Goal: Information Seeking & Learning: Find specific fact

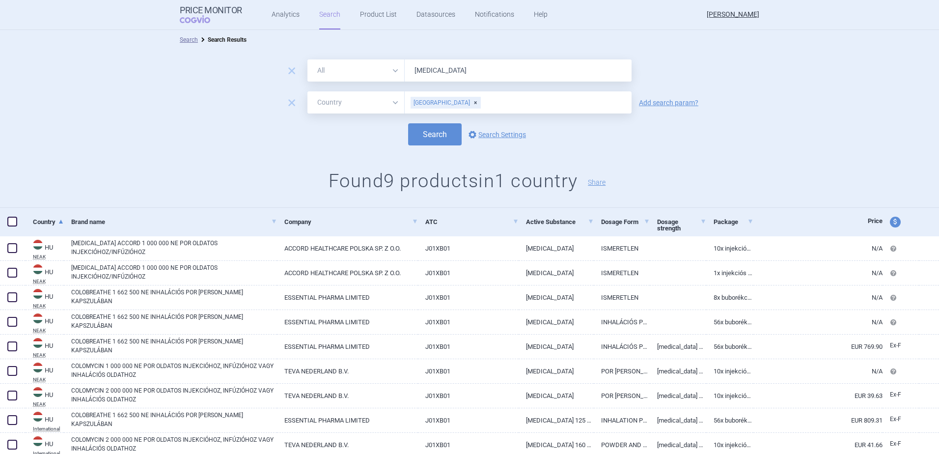
select select "country"
drag, startPoint x: 450, startPoint y: 73, endPoint x: 370, endPoint y: 70, distance: 79.6
click at [370, 70] on div "All Brand Name ATC Company Active Substance Country Newer than [MEDICAL_DATA]" at bounding box center [469, 70] width 324 height 22
type input "altuvoct"
click at [347, 126] on div "Search options Search Settings" at bounding box center [469, 134] width 939 height 22
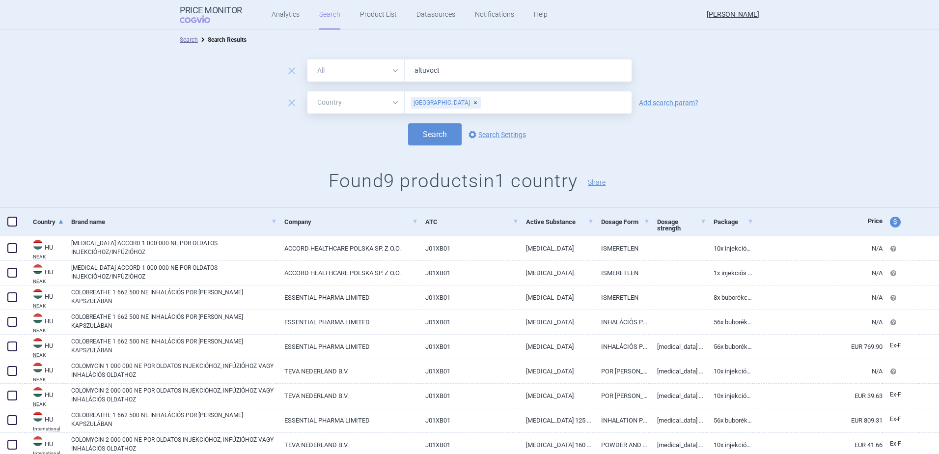
click at [437, 101] on div "[GEOGRAPHIC_DATA]" at bounding box center [446, 103] width 70 height 12
type input "[GEOGRAPHIC_DATA]"
click at [412, 117] on ul "[GEOGRAPHIC_DATA]" at bounding box center [514, 122] width 227 height 18
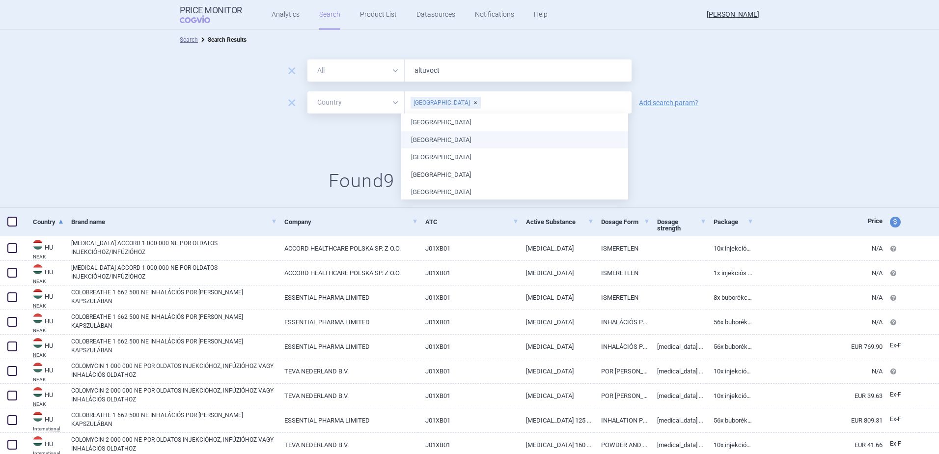
click at [353, 139] on div "Search options Search Settings" at bounding box center [469, 134] width 939 height 22
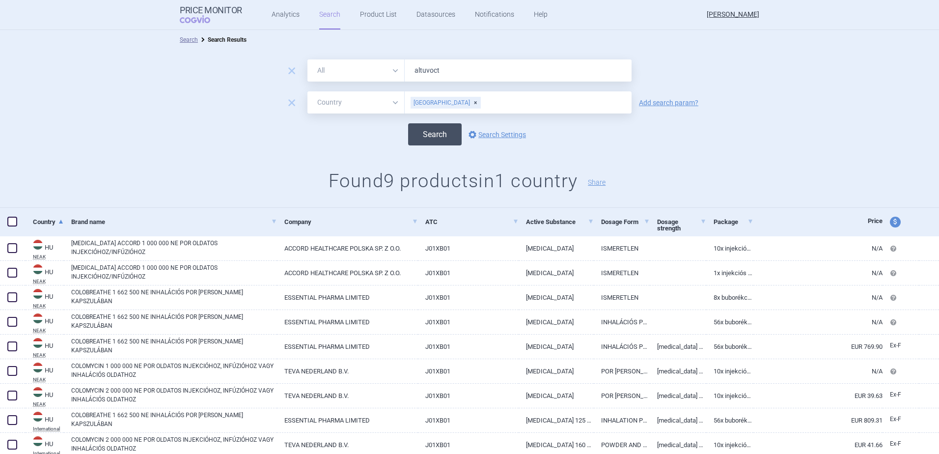
click at [425, 132] on button "Search" at bounding box center [435, 134] width 54 height 22
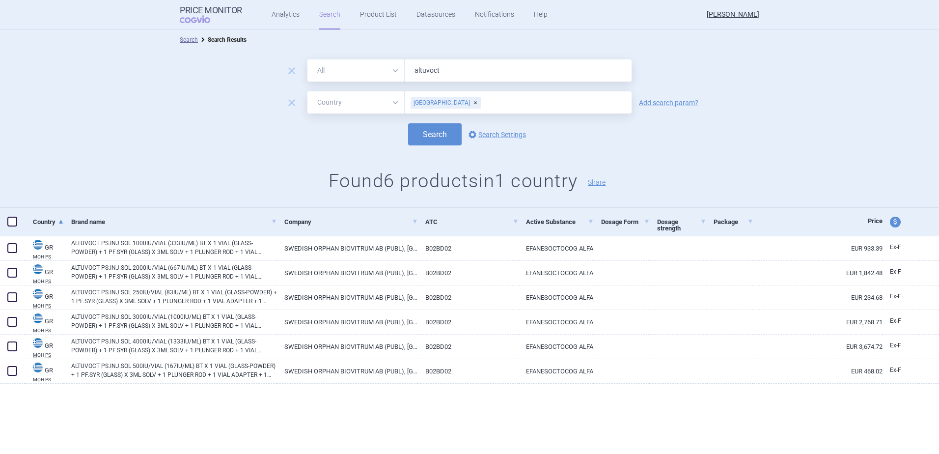
click at [437, 102] on div "[GEOGRAPHIC_DATA]" at bounding box center [446, 103] width 70 height 12
type input "[PERSON_NAME]"
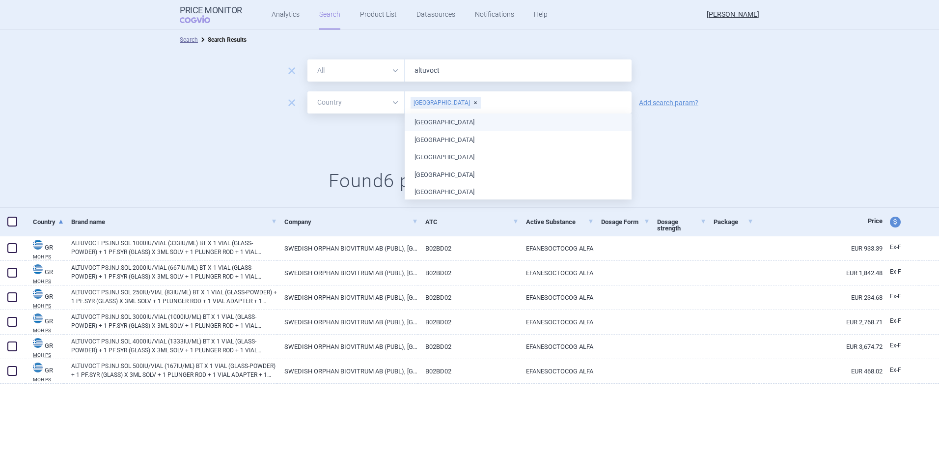
drag, startPoint x: 433, startPoint y: 119, endPoint x: 421, endPoint y: 119, distance: 11.3
click at [287, 140] on div "Search options Search Settings" at bounding box center [469, 134] width 939 height 22
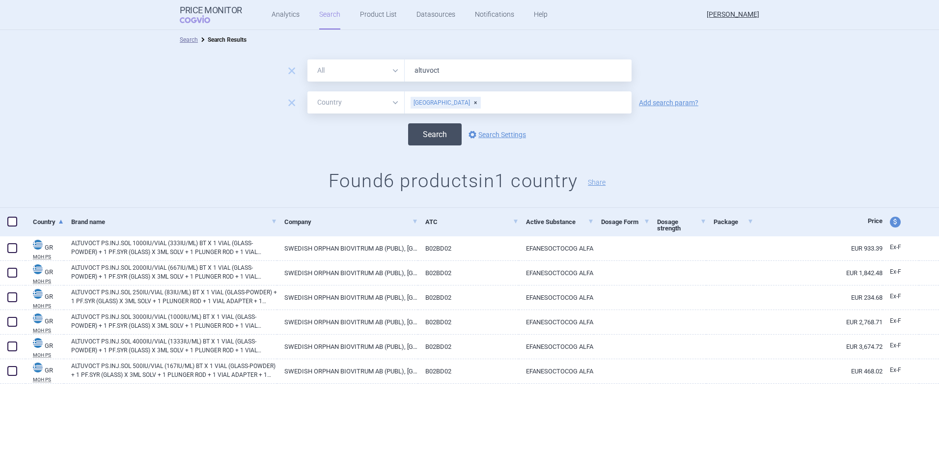
click at [431, 134] on button "Search" at bounding box center [435, 134] width 54 height 22
